Goal: Task Accomplishment & Management: Manage account settings

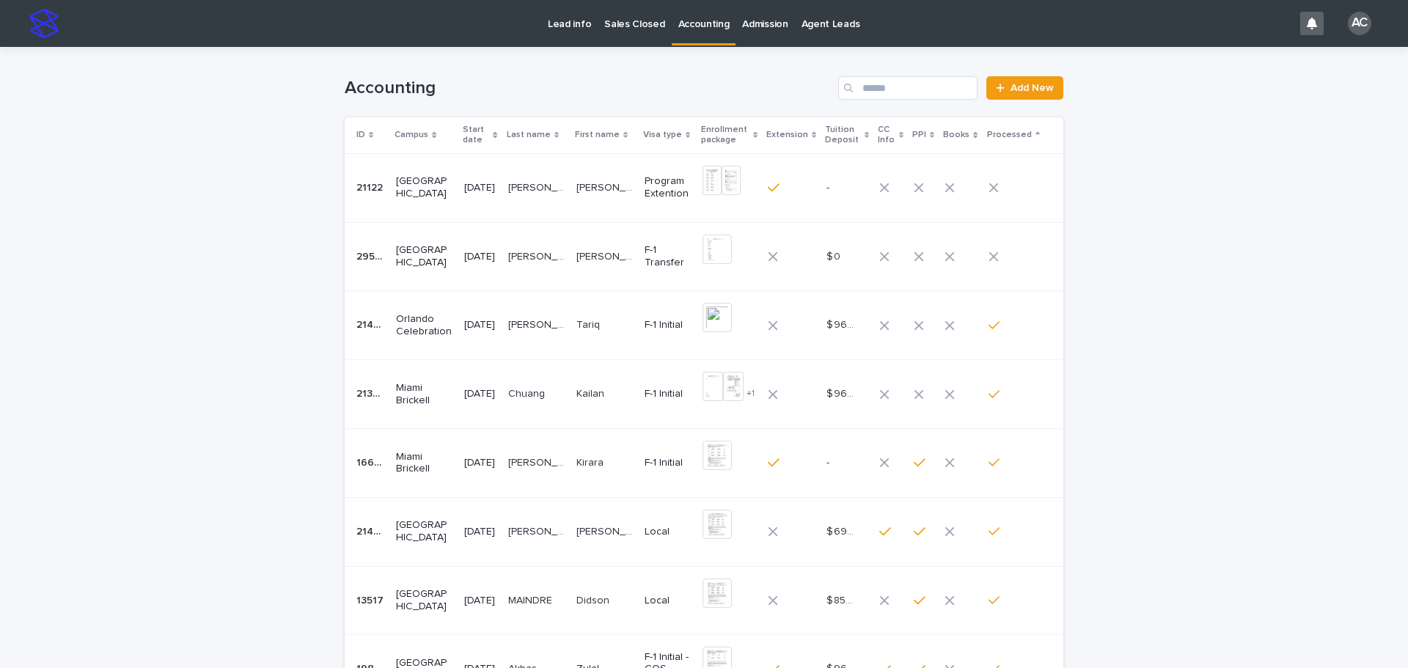
click at [630, 188] on p at bounding box center [604, 188] width 56 height 12
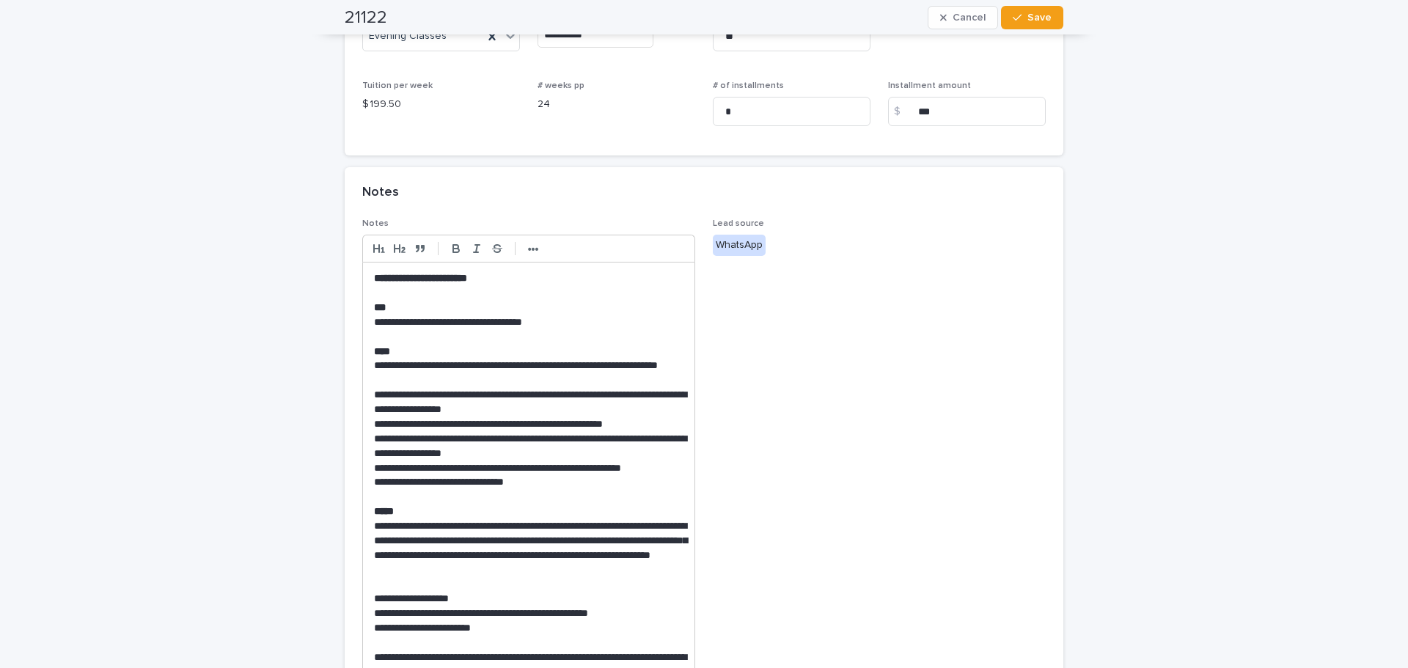
scroll to position [513, 0]
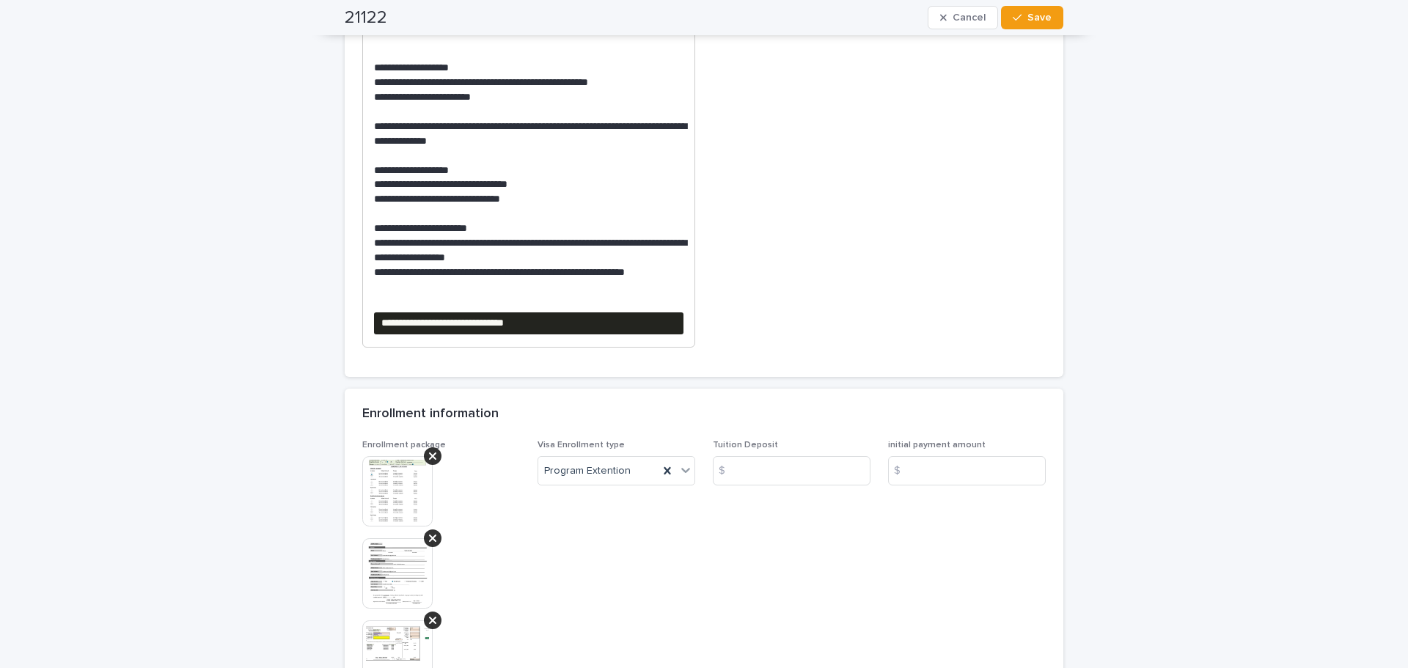
scroll to position [1027, 0]
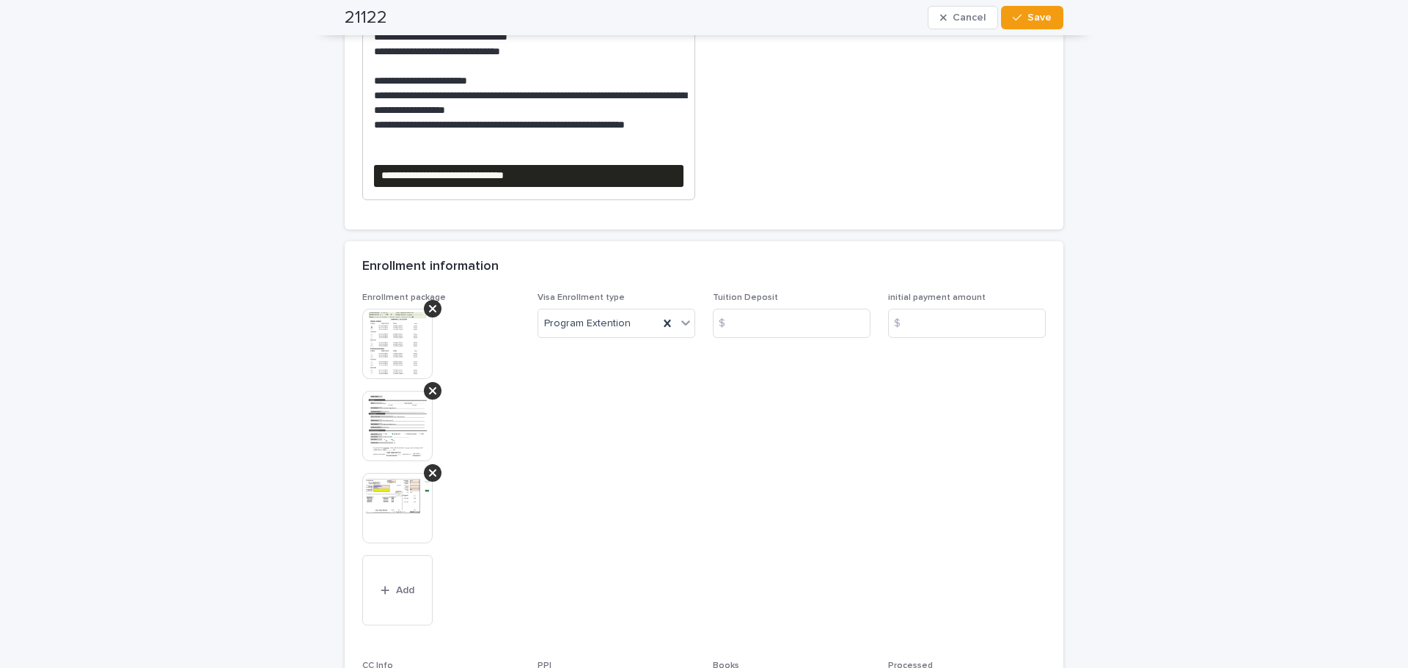
click at [620, 175] on pre "**********" at bounding box center [528, 176] width 309 height 22
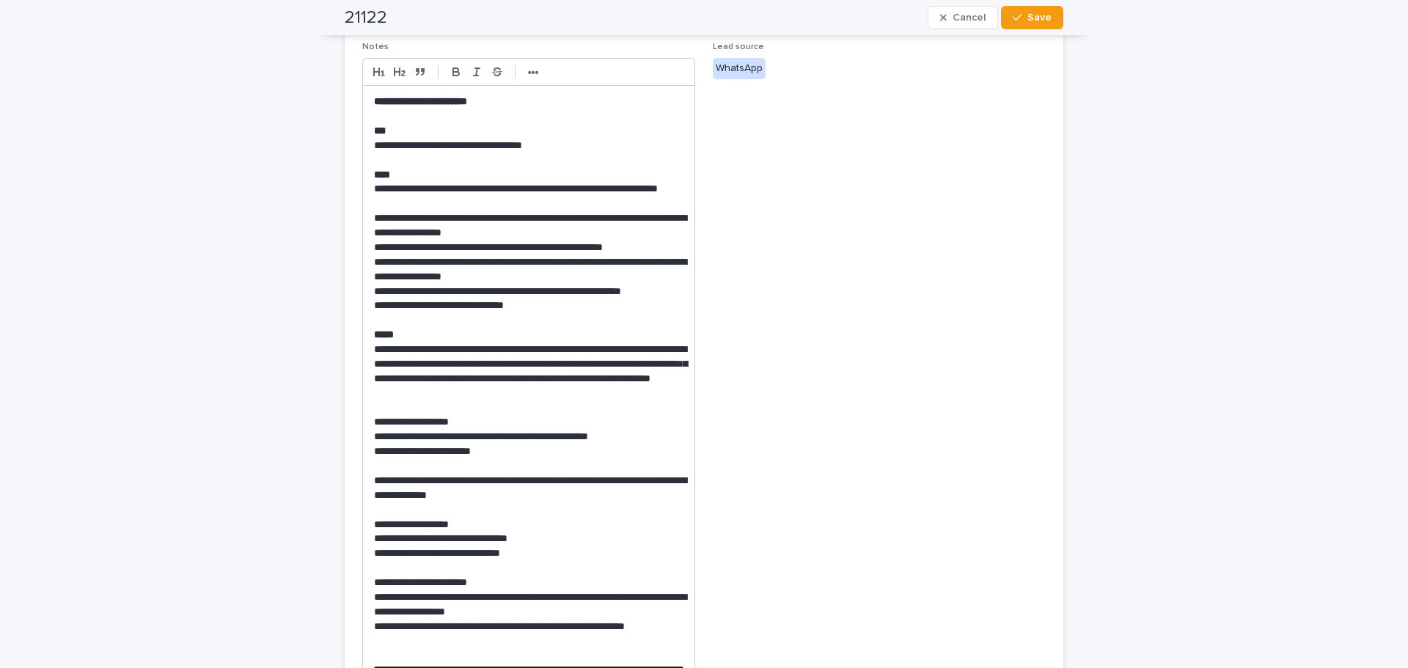
scroll to position [513, 0]
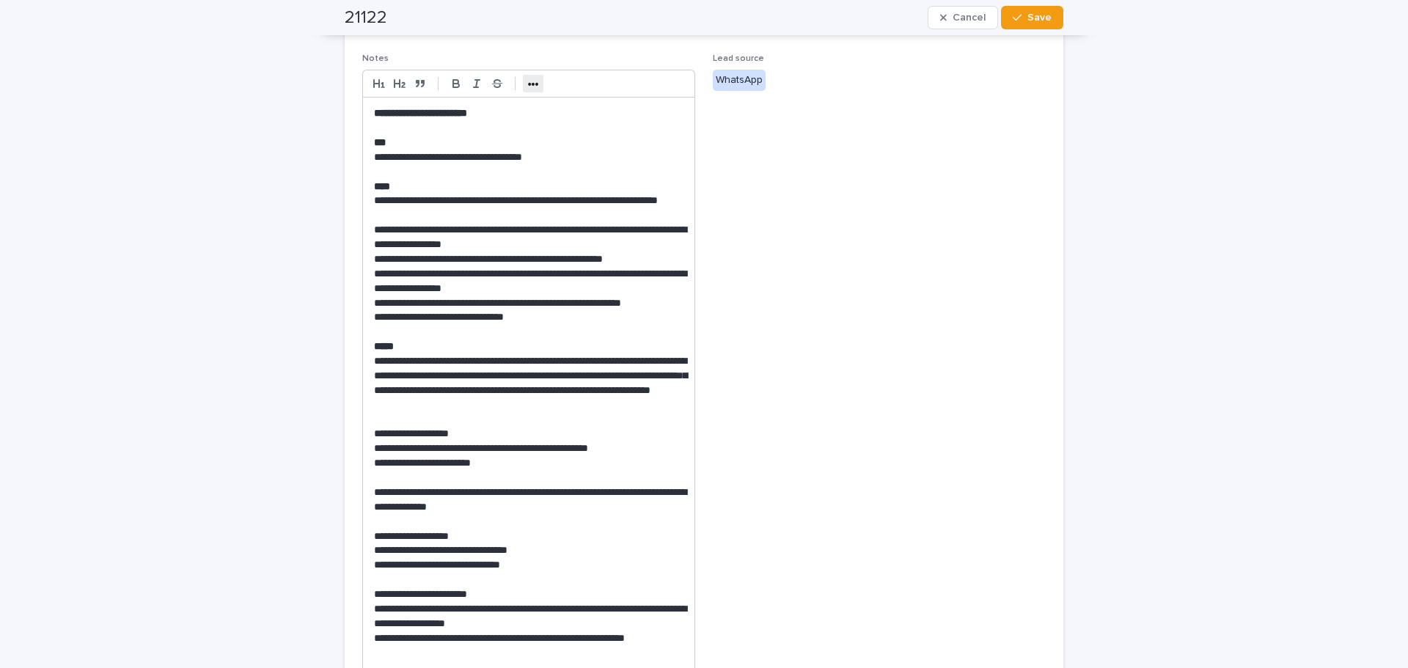
click at [527, 90] on button "•••" at bounding box center [533, 84] width 21 height 18
click at [645, 85] on icon "button" at bounding box center [651, 83] width 13 height 13
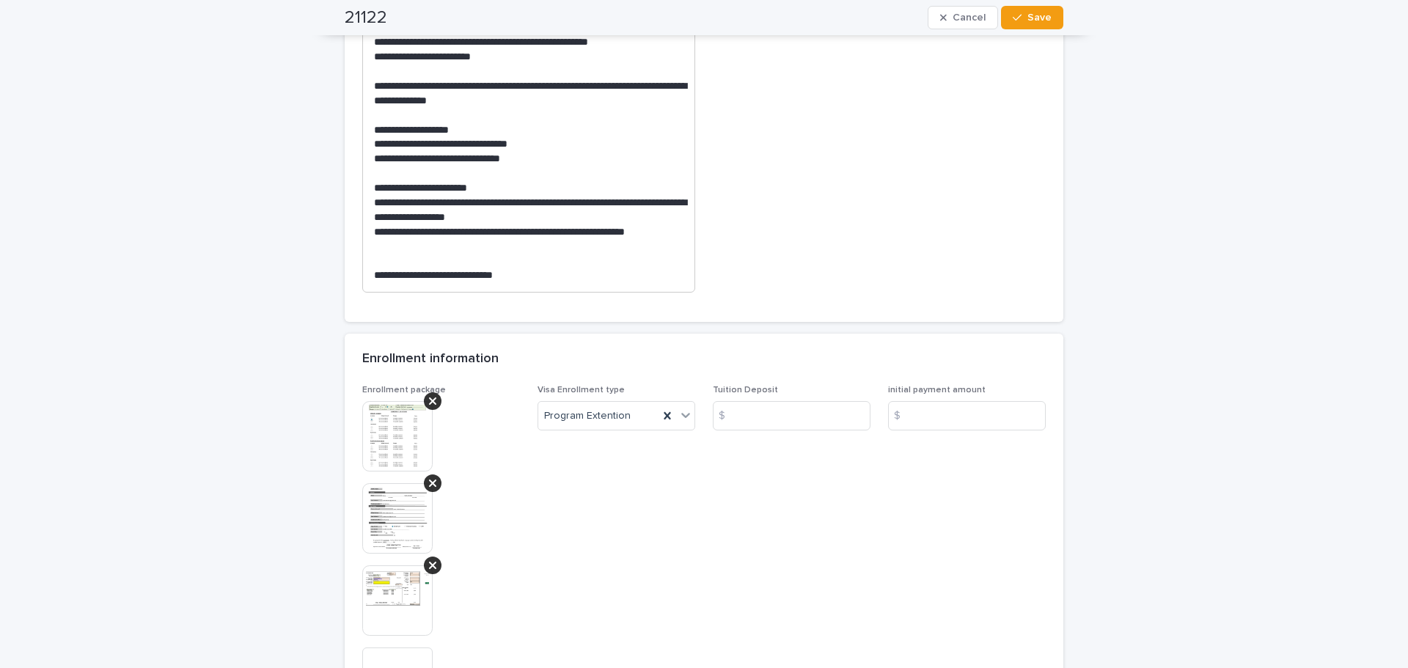
scroll to position [869, 0]
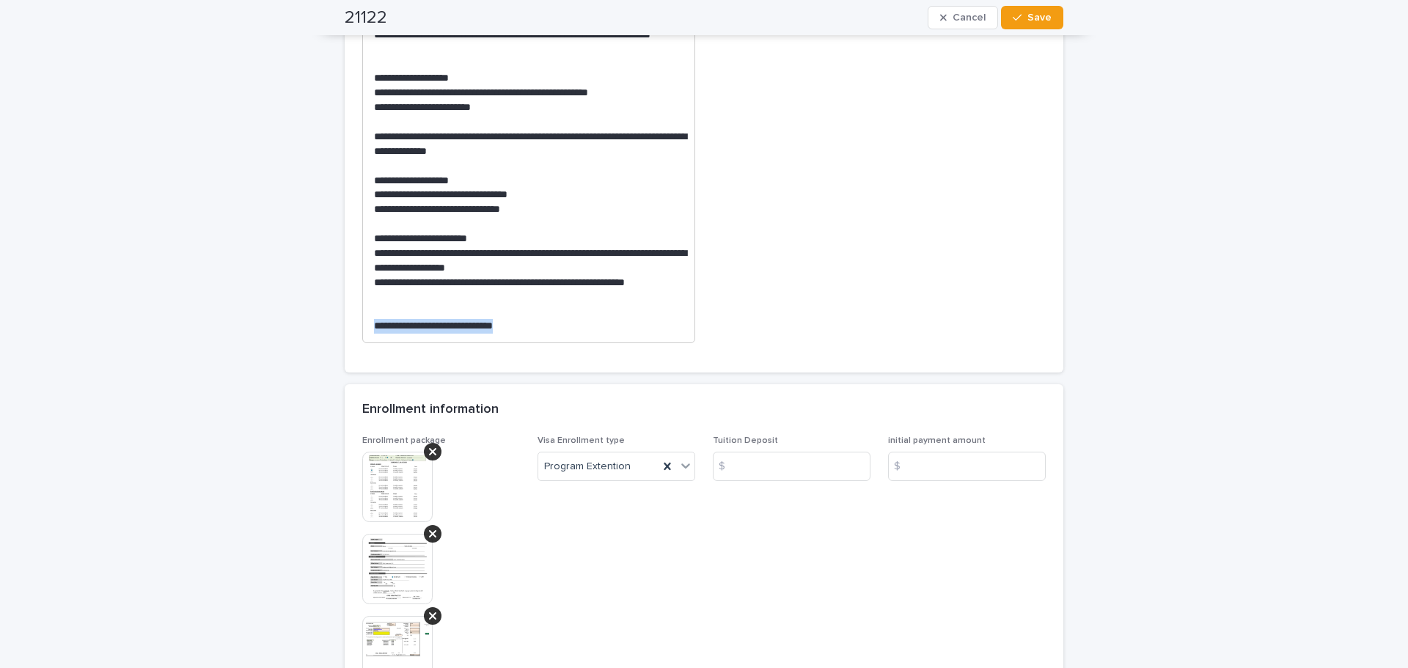
drag, startPoint x: 542, startPoint y: 327, endPoint x: 302, endPoint y: 320, distance: 239.9
click at [302, 320] on div "**********" at bounding box center [704, 62] width 1408 height 1769
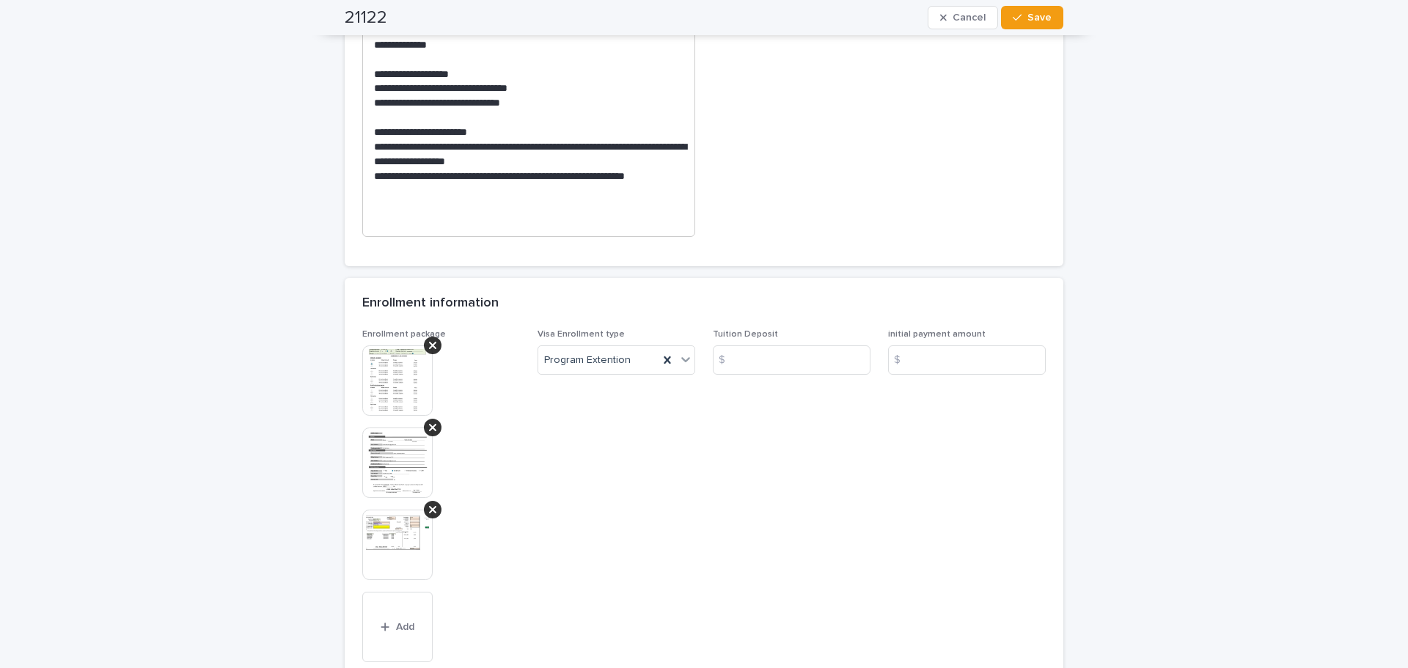
scroll to position [1162, 0]
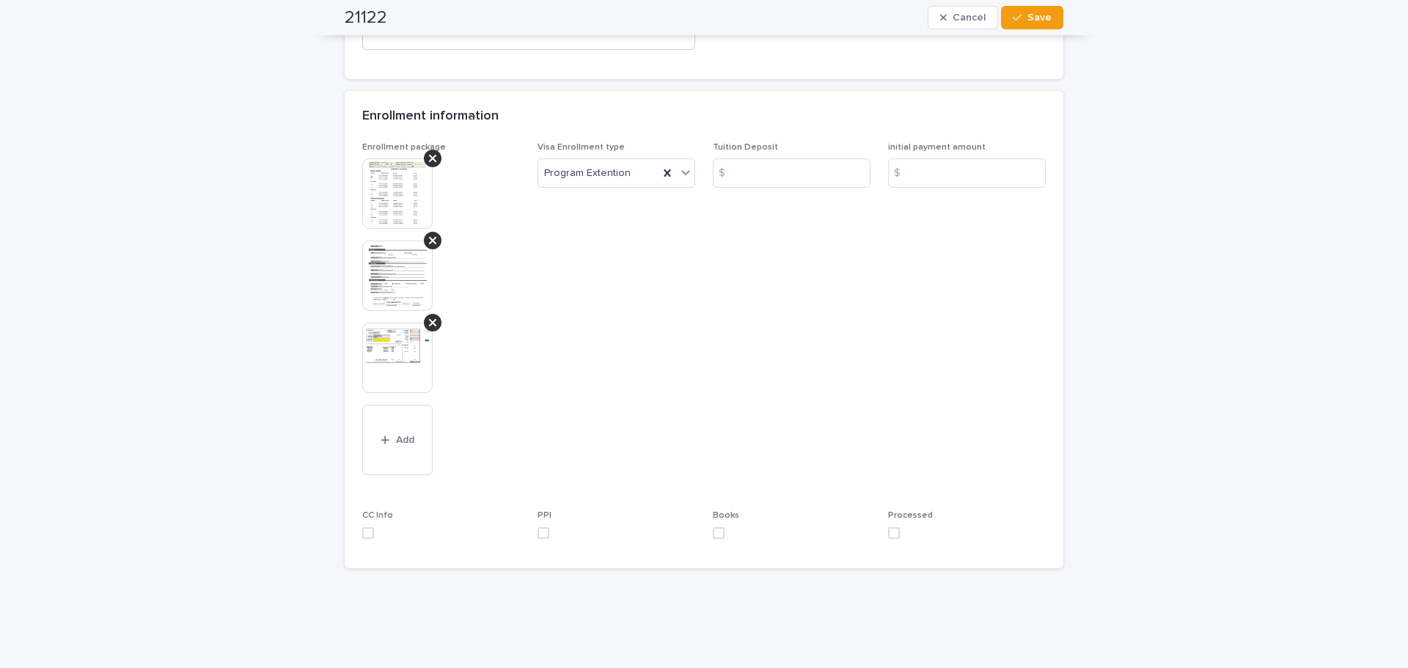
click at [380, 373] on img at bounding box center [397, 358] width 70 height 70
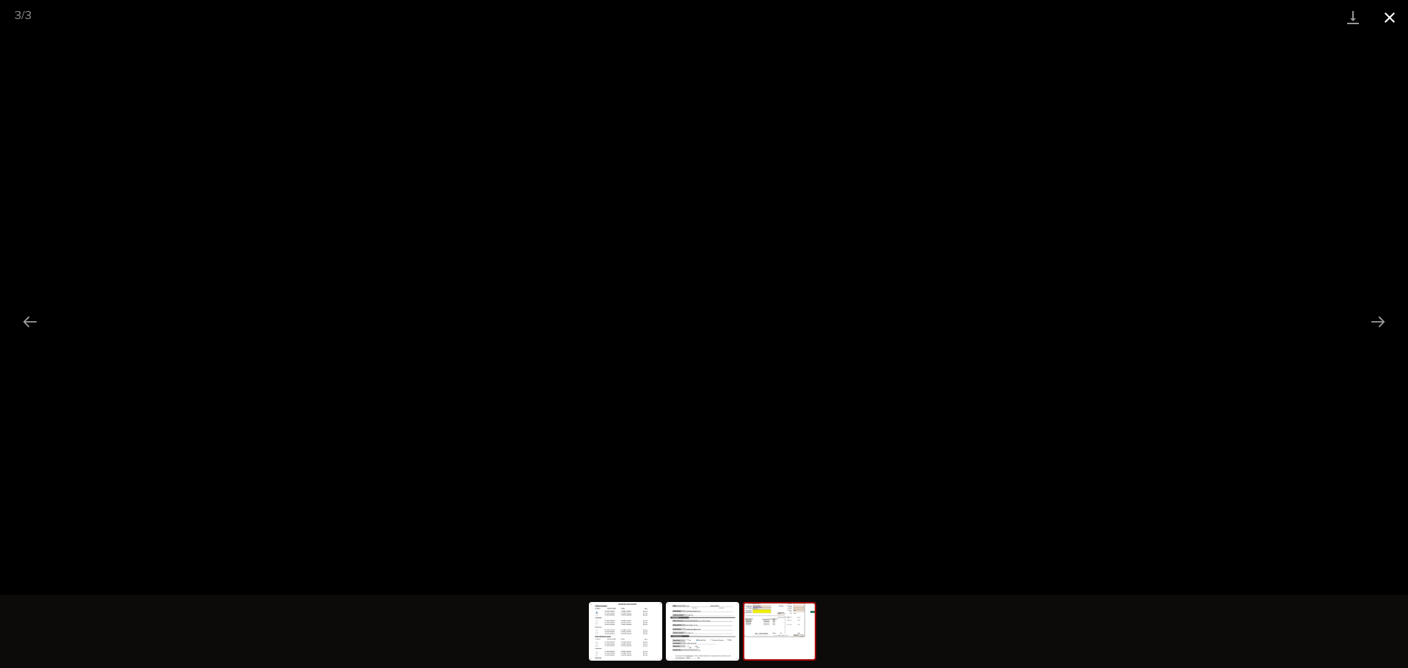
click at [1398, 19] on button "Close gallery" at bounding box center [1389, 17] width 37 height 34
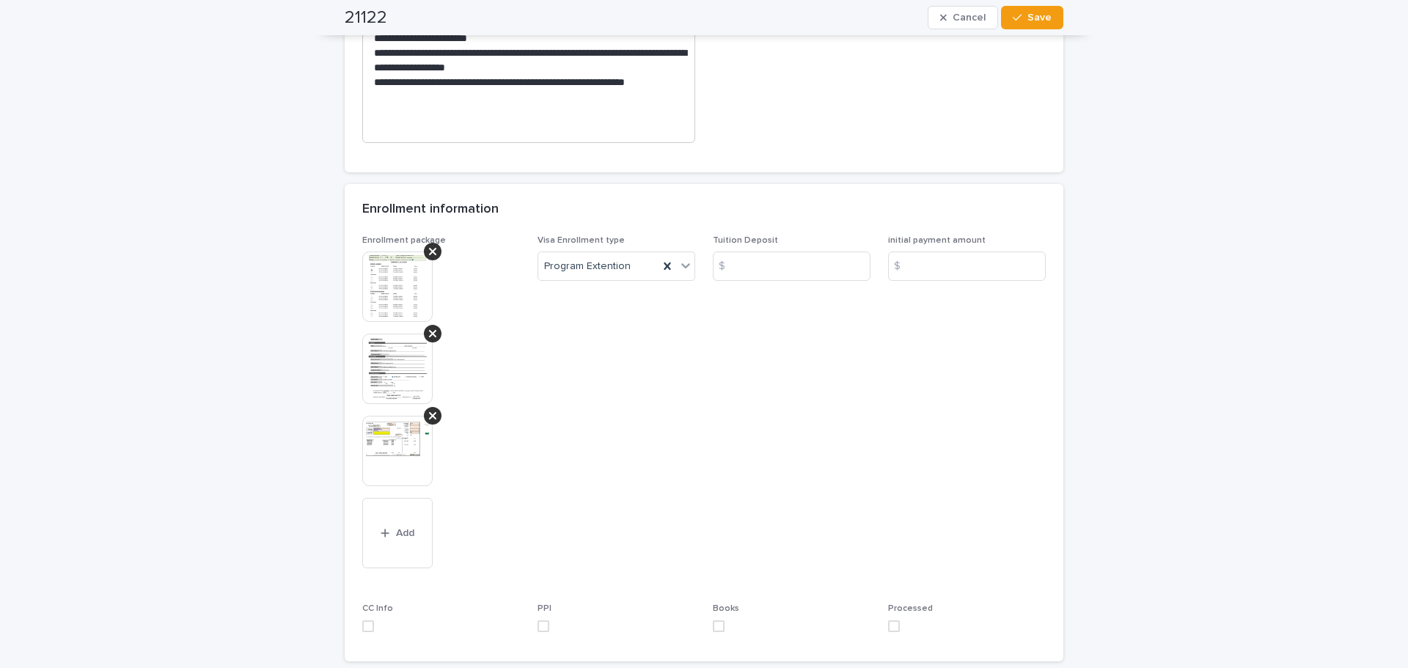
scroll to position [942, 0]
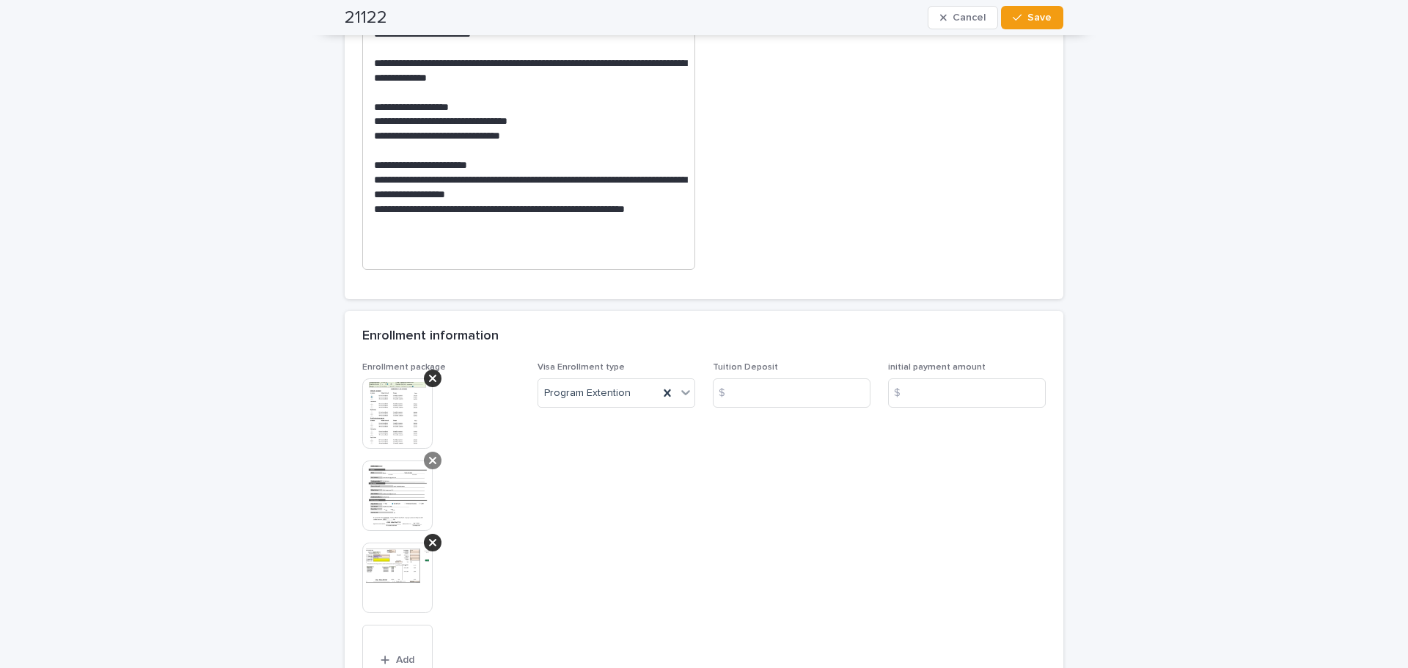
click at [433, 460] on div at bounding box center [433, 461] width 18 height 18
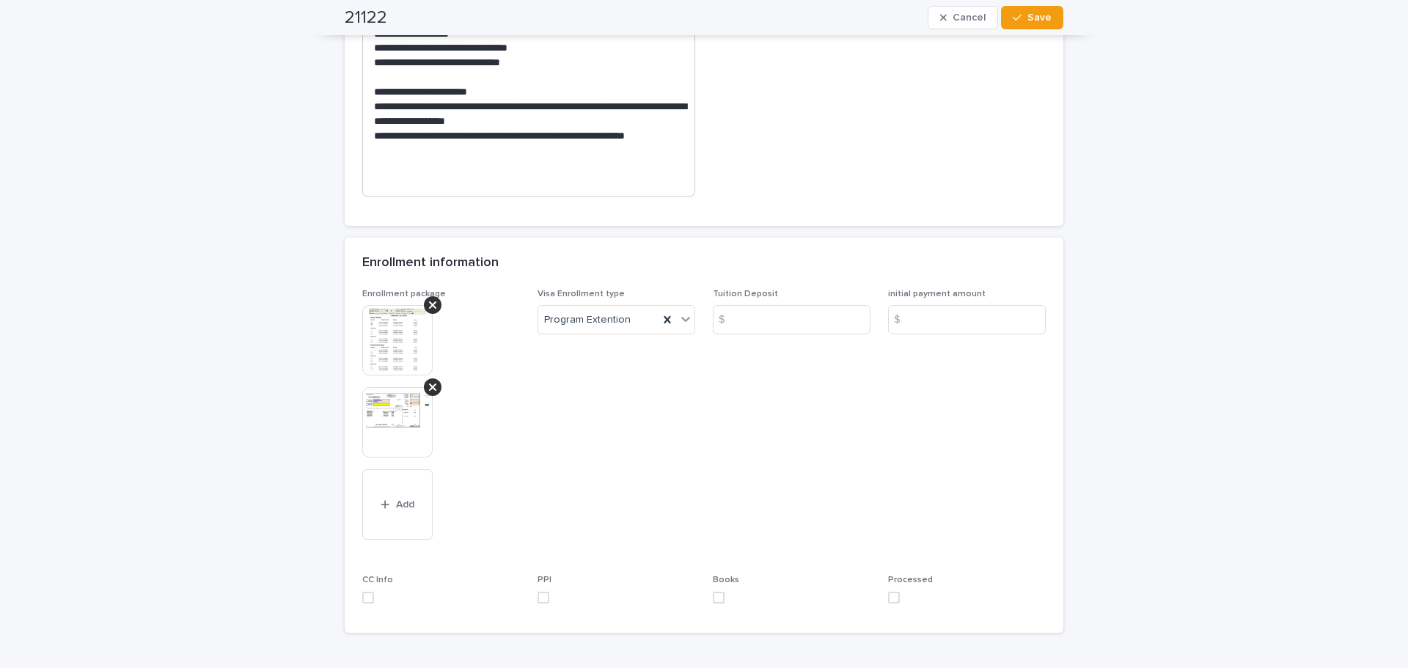
click at [888, 598] on span at bounding box center [894, 598] width 12 height 12
click at [1036, 19] on span "Save" at bounding box center [1039, 17] width 24 height 10
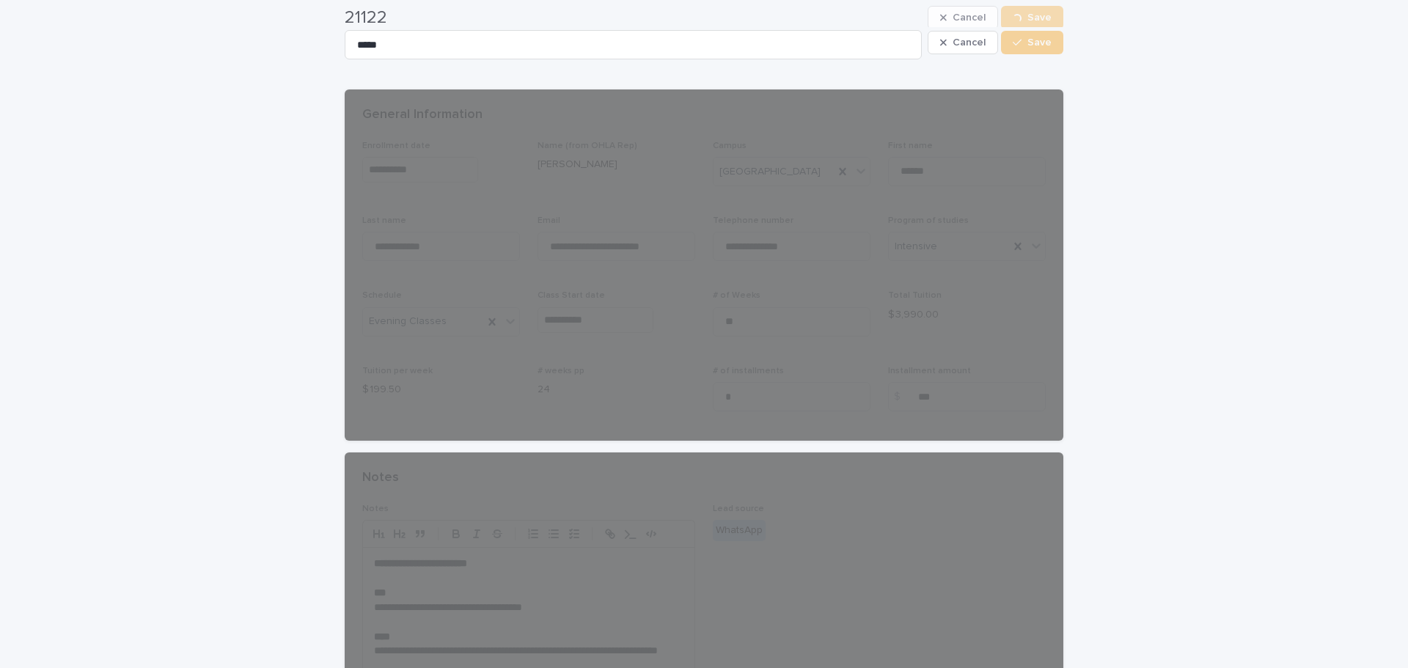
scroll to position [0, 0]
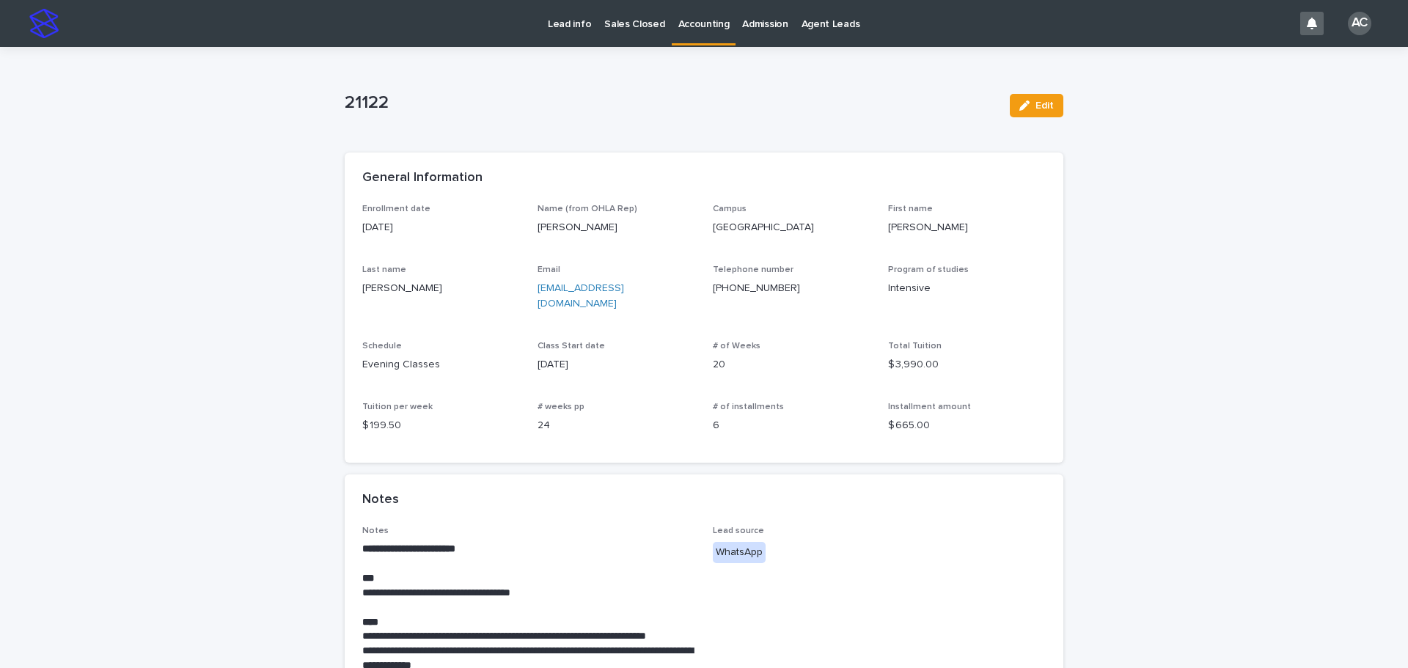
click at [705, 34] on link "Accounting" at bounding box center [704, 21] width 65 height 43
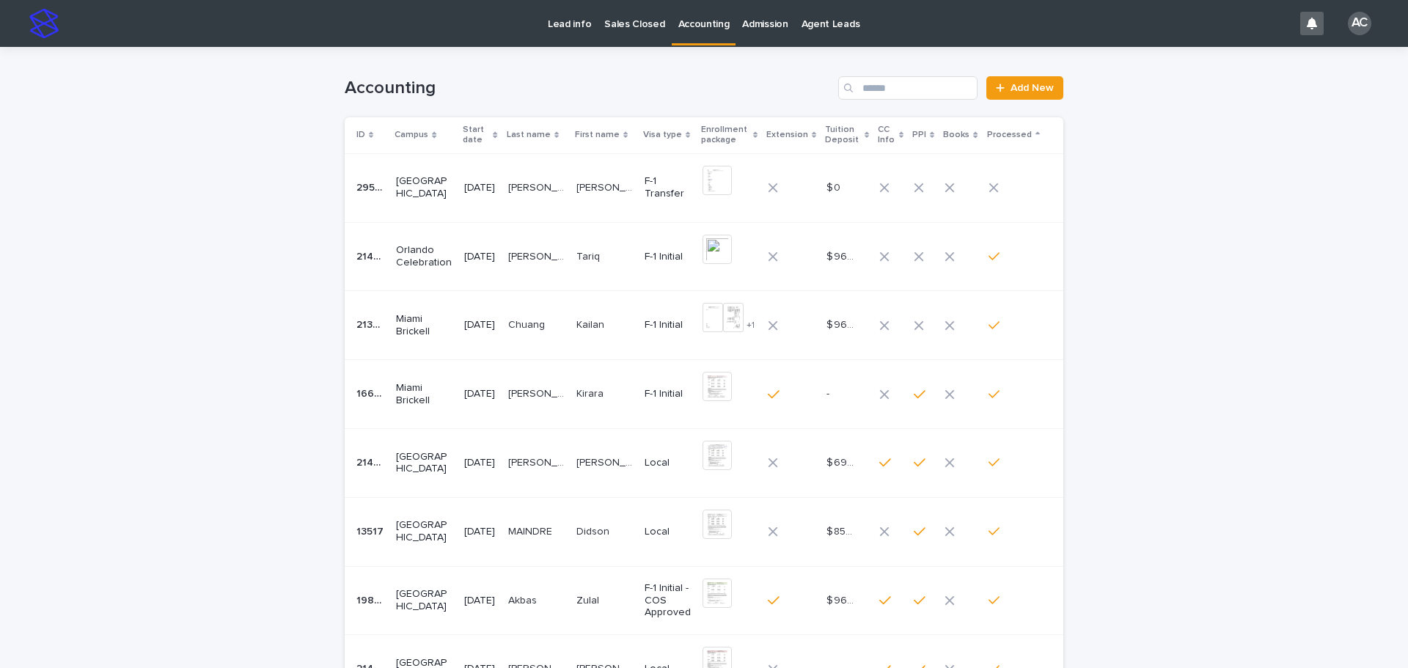
click at [595, 189] on p "[PERSON_NAME]" at bounding box center [605, 186] width 59 height 15
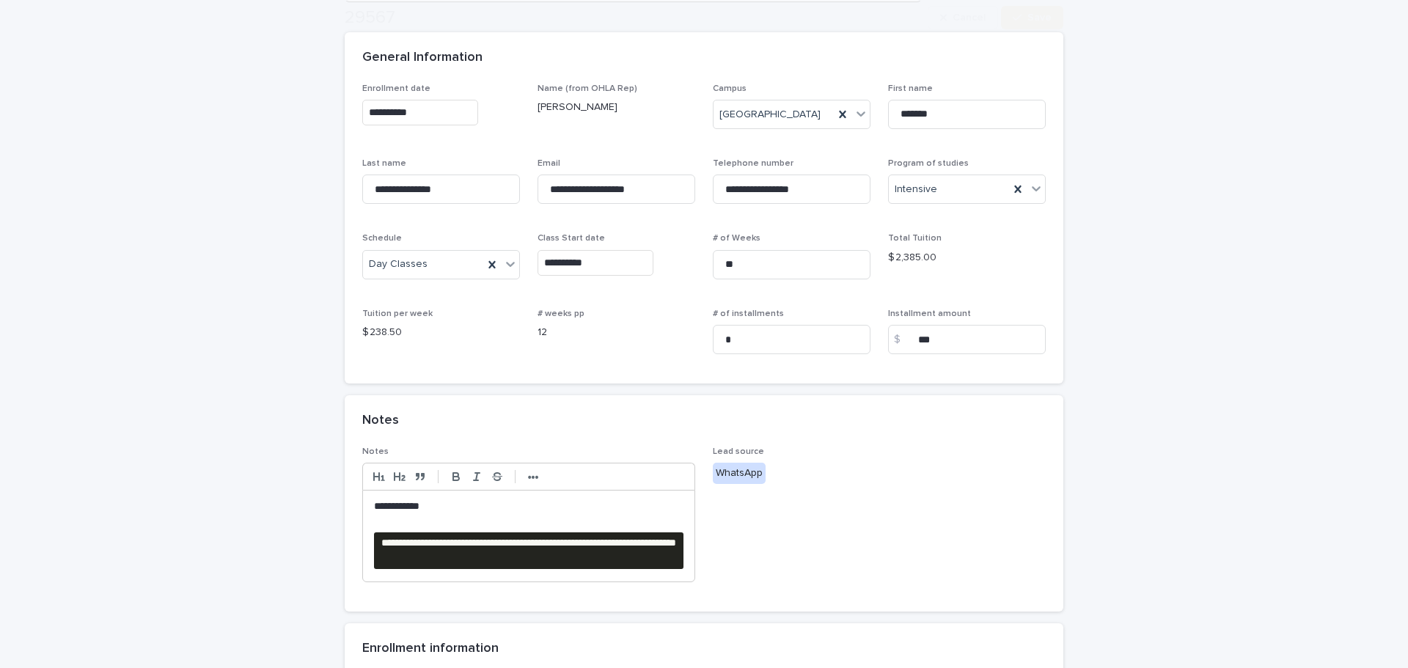
scroll to position [367, 0]
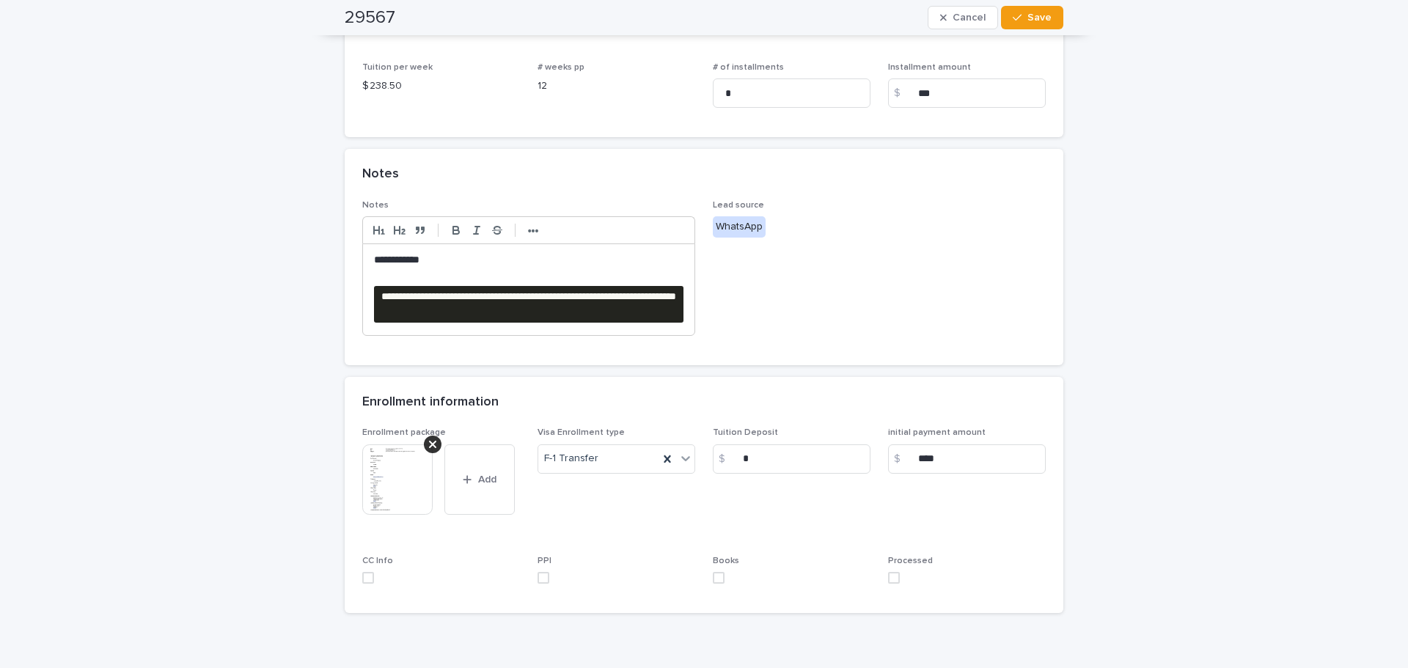
click at [614, 307] on pre "**********" at bounding box center [528, 304] width 309 height 37
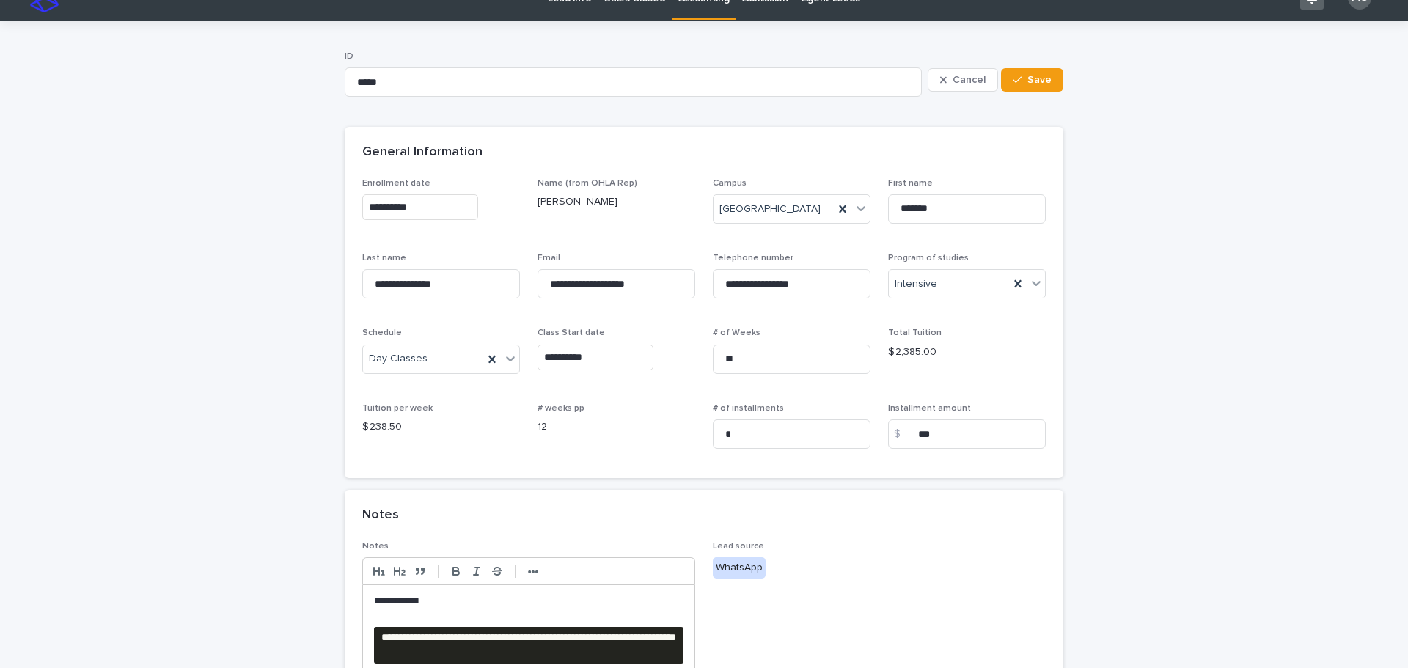
scroll to position [0, 0]
